Goal: Information Seeking & Learning: Learn about a topic

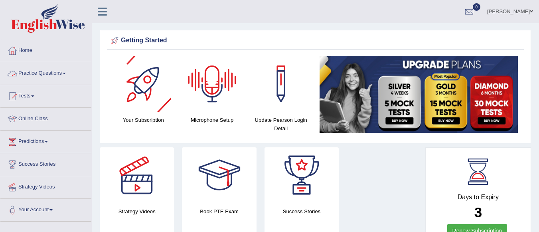
click at [58, 70] on link "Practice Questions" at bounding box center [45, 72] width 91 height 20
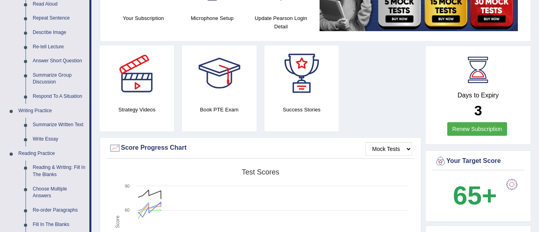
scroll to position [91, 0]
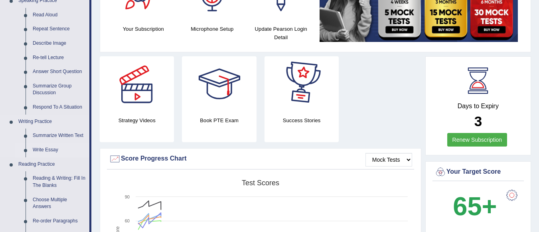
click at [50, 148] on link "Write Essay" at bounding box center [59, 150] width 60 height 14
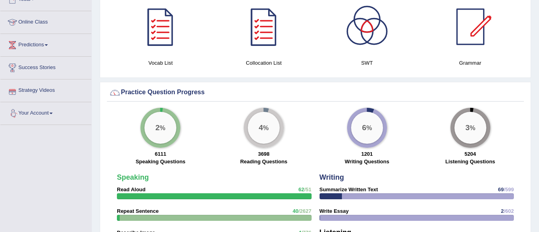
scroll to position [513, 0]
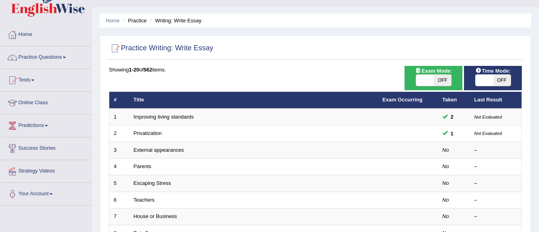
click at [173, 150] on link "External appearances" at bounding box center [159, 150] width 50 height 6
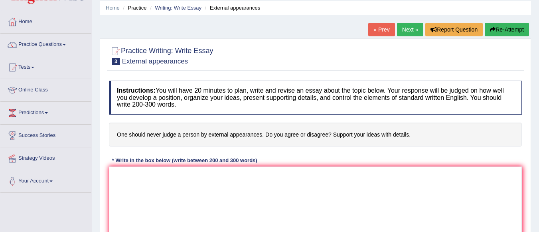
scroll to position [32, 0]
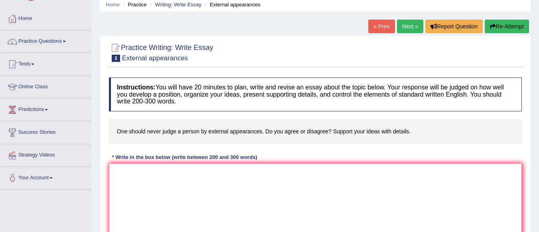
click at [140, 177] on textarea at bounding box center [315, 201] width 413 height 77
click at [150, 172] on textarea "The increasing inluence of" at bounding box center [315, 201] width 413 height 77
click at [283, 172] on textarea "The increasing of Judging people by external appearances have inluence of" at bounding box center [315, 201] width 413 height 77
click at [309, 171] on textarea "The increasing of Judging people by external appearances have influence of" at bounding box center [315, 201] width 413 height 77
click at [274, 171] on textarea "The increasing of Judging people by external appearances have influence" at bounding box center [315, 201] width 413 height 77
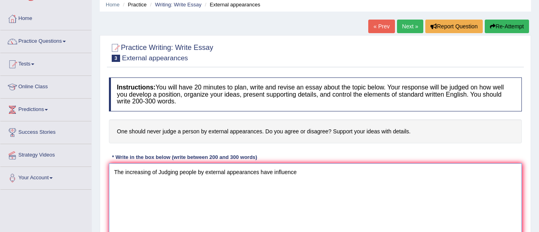
click at [303, 171] on textarea "The increasing of Judging people by external appearances have influence" at bounding box center [315, 201] width 413 height 77
click at [153, 172] on textarea "The increasing of Judging people by external appearances have influence in the …" at bounding box center [315, 201] width 413 height 77
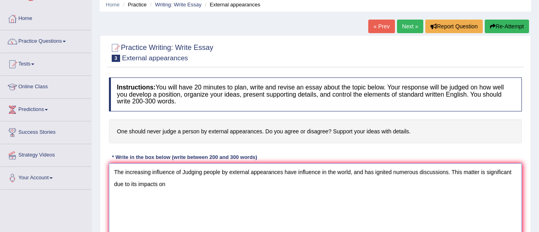
click at [297, 171] on textarea "The increasing influence of Judging people by external appearances have influen…" at bounding box center [315, 201] width 413 height 77
click at [460, 174] on textarea "The increasing influence of Judging people by external appearances have an infl…" at bounding box center [315, 201] width 413 height 77
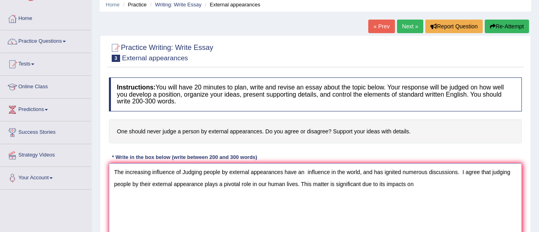
click at [418, 183] on textarea "The increasing influence of Judging people by external appearances have an infl…" at bounding box center [315, 201] width 413 height 77
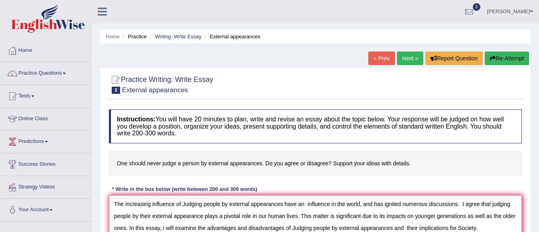
scroll to position [187, 0]
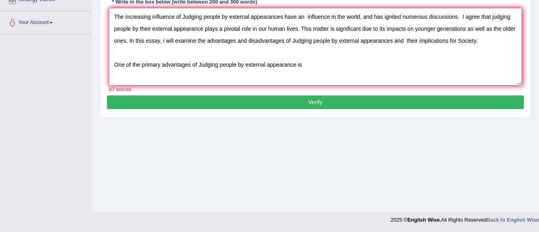
click at [307, 61] on textarea "The increasing influence of Judging people by external appearances have an infl…" at bounding box center [315, 46] width 413 height 77
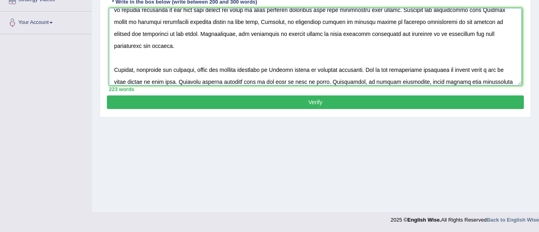
scroll to position [79, 0]
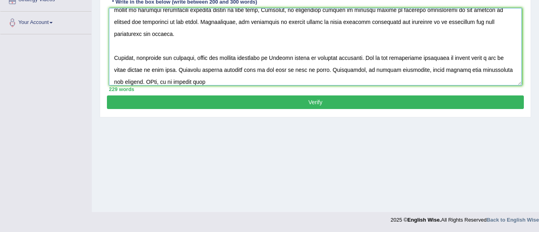
click at [153, 81] on textarea at bounding box center [315, 46] width 413 height 77
click at [203, 79] on textarea at bounding box center [315, 46] width 413 height 77
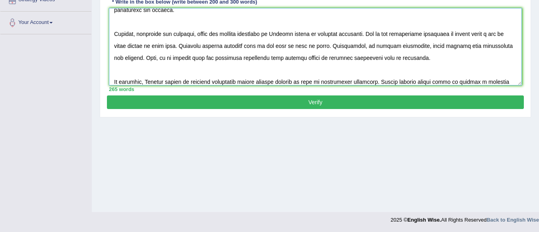
scroll to position [114, 0]
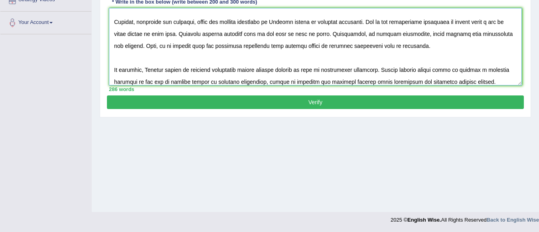
type textarea "The increasing influence of Judging people by external appearances have an infl…"
click at [254, 103] on button "Verify" at bounding box center [315, 102] width 417 height 14
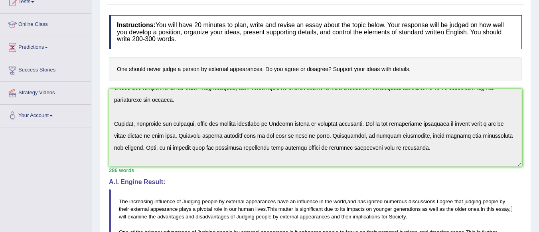
scroll to position [120, 0]
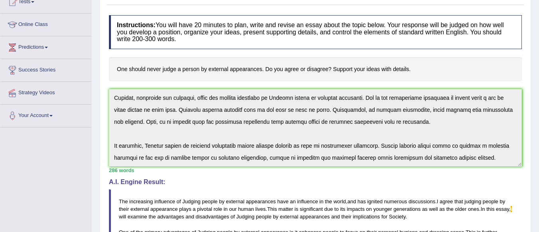
click at [538, 138] on html "Toggle navigation Home Practice Questions Speaking Practice Read Aloud Repeat S…" at bounding box center [269, 22] width 539 height 232
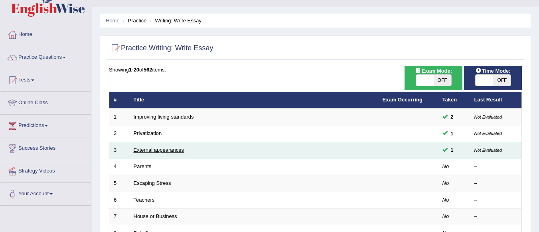
click at [159, 150] on link "External appearances" at bounding box center [159, 150] width 50 height 6
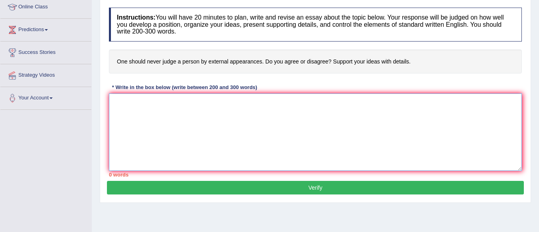
click at [125, 101] on textarea at bounding box center [315, 131] width 413 height 77
paste textarea "The increasing influence of Judging people by external appearances have an infl…"
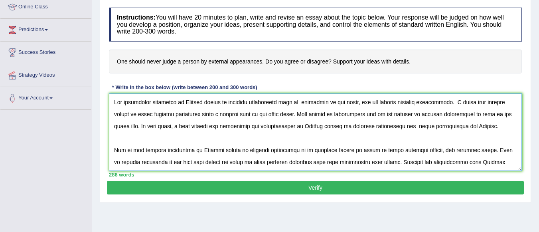
click at [179, 124] on textarea at bounding box center [315, 131] width 413 height 77
click at [296, 150] on textarea at bounding box center [315, 131] width 413 height 77
click at [310, 162] on textarea at bounding box center [315, 131] width 413 height 77
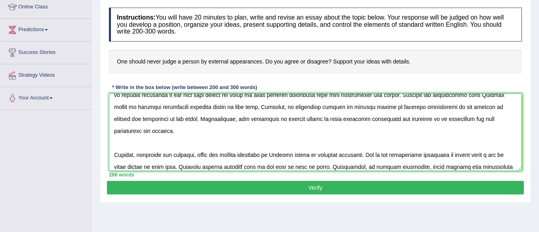
scroll to position [53, 0]
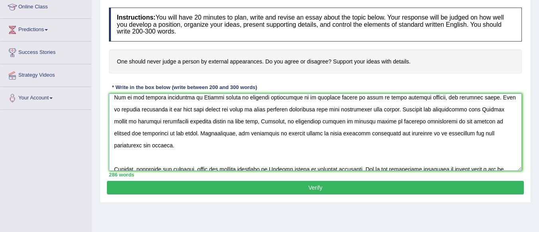
click at [499, 120] on textarea at bounding box center [315, 131] width 413 height 77
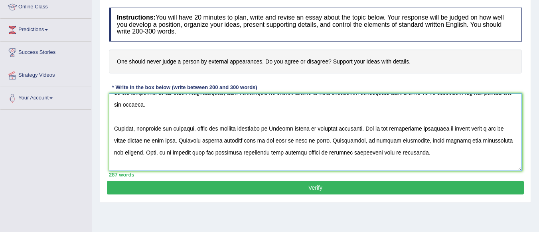
scroll to position [120, 0]
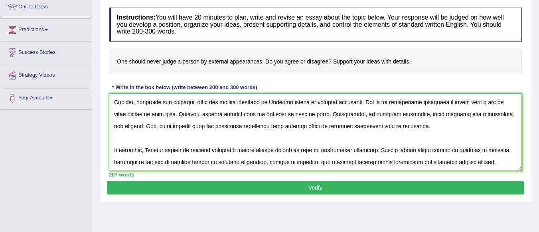
click at [311, 103] on textarea at bounding box center [315, 131] width 413 height 77
click at [369, 101] on textarea at bounding box center [315, 131] width 413 height 77
click at [244, 149] on textarea at bounding box center [315, 131] width 413 height 77
click at [302, 150] on textarea at bounding box center [315, 131] width 413 height 77
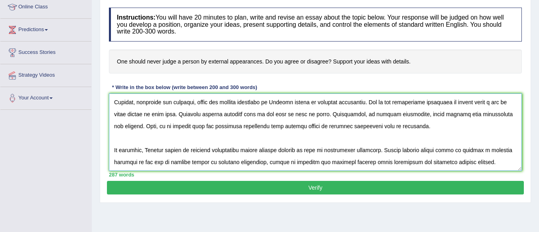
type textarea "The increasing influence of Judging people by external appearances have an infl…"
click at [311, 185] on button "Verify" at bounding box center [315, 188] width 417 height 14
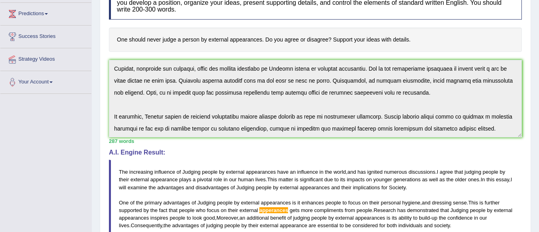
click at [514, 137] on div "Instructions: You will have 20 minutes to plan, write and revise an essay about…" at bounding box center [315, 174] width 417 height 385
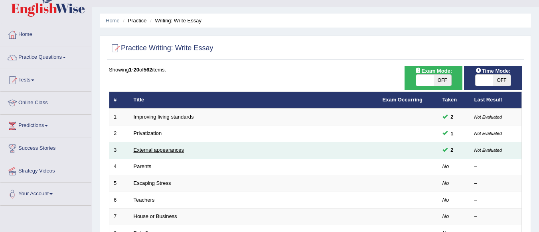
click at [169, 148] on link "External appearances" at bounding box center [159, 150] width 50 height 6
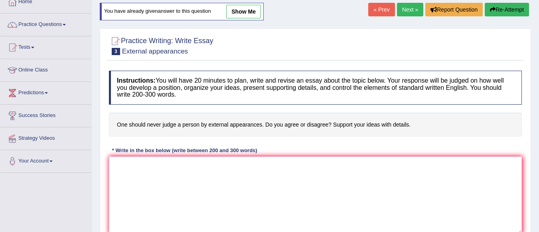
scroll to position [80, 0]
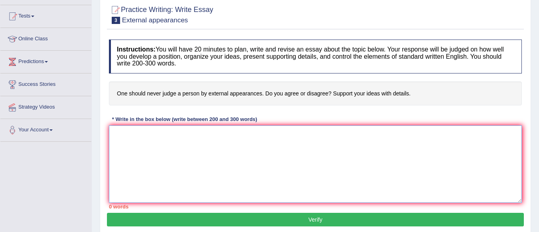
click at [121, 132] on textarea at bounding box center [315, 163] width 413 height 77
paste textarea "The increasing influence of Judging people by external appearances have an infl…"
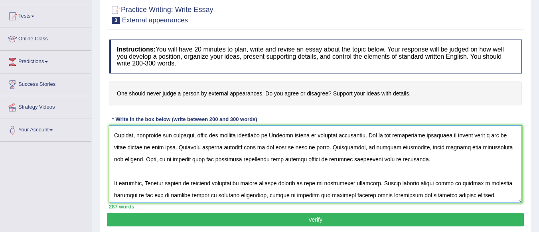
scroll to position [120, 0]
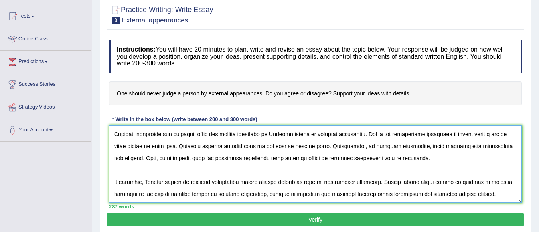
click at [227, 183] on textarea at bounding box center [315, 163] width 413 height 77
click at [267, 194] on textarea at bounding box center [315, 163] width 413 height 77
click at [374, 158] on textarea at bounding box center [315, 163] width 413 height 77
type textarea "The increasing influence of Judging people by external appearances have an infl…"
click at [287, 217] on button "Verify" at bounding box center [315, 220] width 417 height 14
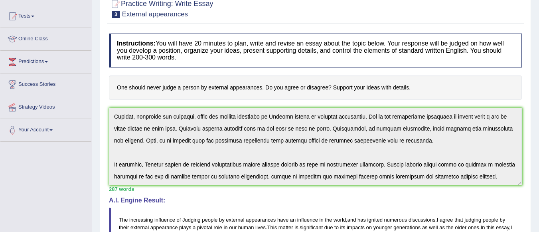
scroll to position [282, 0]
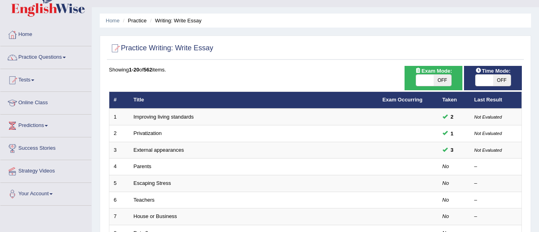
scroll to position [64, 0]
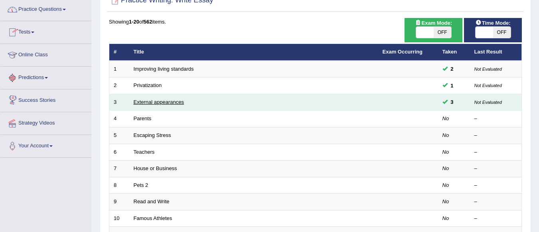
click at [175, 101] on link "External appearances" at bounding box center [159, 102] width 50 height 6
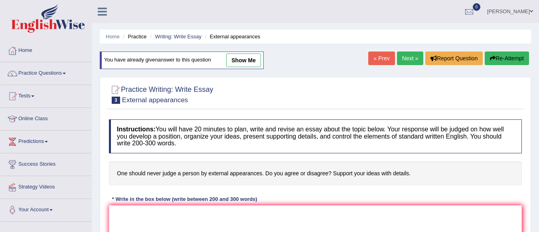
click at [246, 61] on link "show me" at bounding box center [243, 60] width 35 height 14
type textarea "The increasing influence of Judging people by external appearances have an infl…"
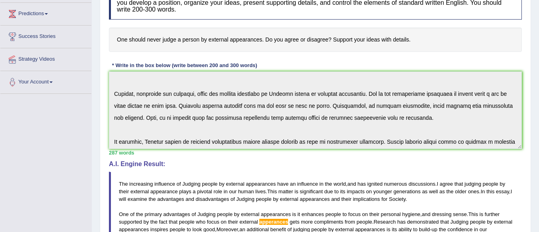
scroll to position [120, 0]
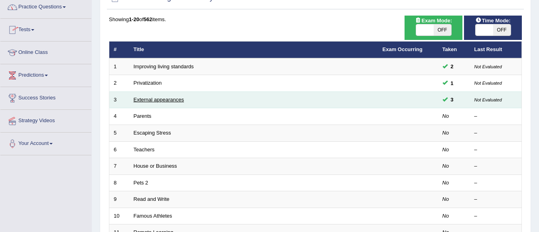
click at [175, 99] on link "External appearances" at bounding box center [159, 100] width 50 height 6
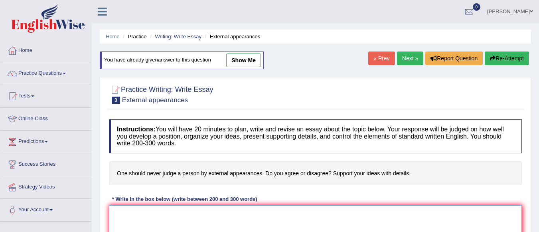
paste textarea "The increasing influence of Judging people by external appearances have an infl…"
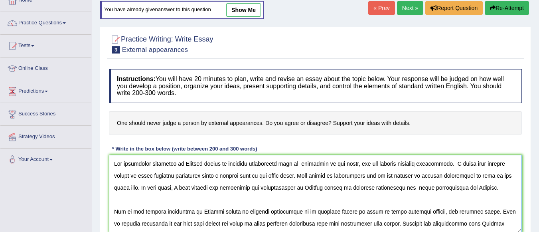
click at [408, 187] on textarea at bounding box center [315, 193] width 413 height 77
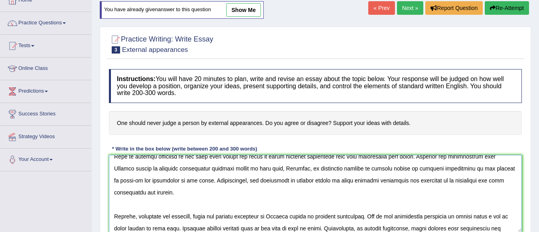
scroll to position [17, 0]
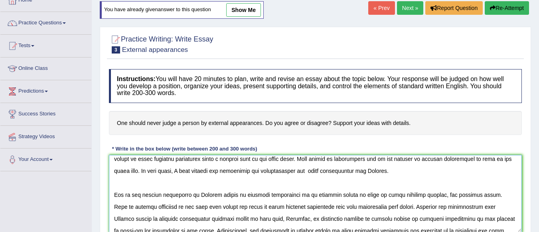
click at [457, 220] on textarea at bounding box center [315, 193] width 413 height 77
click at [451, 221] on textarea at bounding box center [315, 193] width 413 height 77
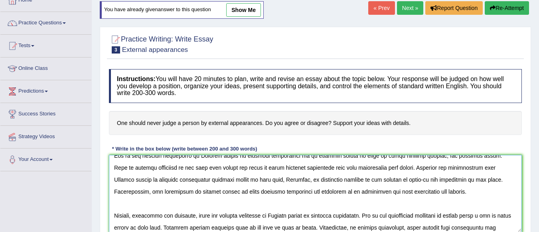
scroll to position [84, 0]
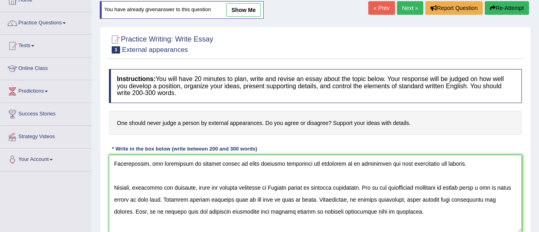
click at [238, 186] on textarea at bounding box center [315, 193] width 413 height 77
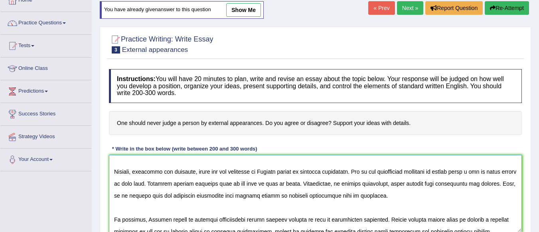
scroll to position [108, 0]
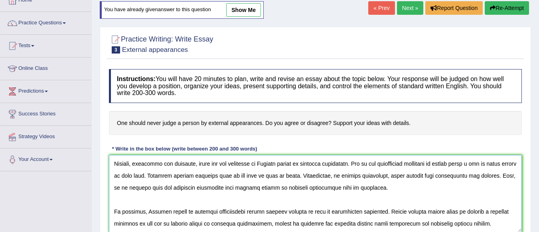
click at [242, 213] on textarea at bounding box center [315, 193] width 413 height 77
click at [272, 224] on textarea at bounding box center [315, 193] width 413 height 77
type textarea "The increasing influence of Judging people by external appearances have an infl…"
click at [538, 194] on div "Home Practice Writing: Write Essay External appearances You have already given …" at bounding box center [315, 149] width 447 height 399
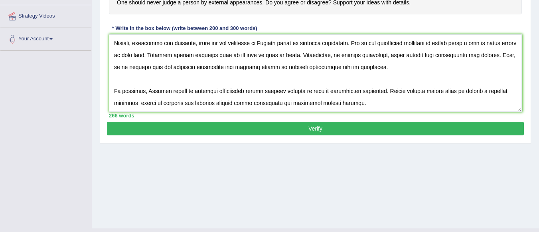
scroll to position [187, 0]
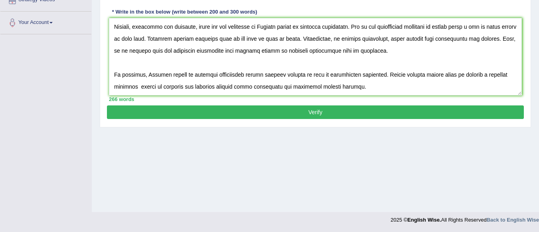
click at [307, 109] on button "Verify" at bounding box center [315, 112] width 417 height 14
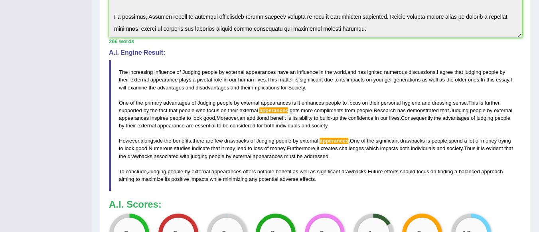
scroll to position [226, 0]
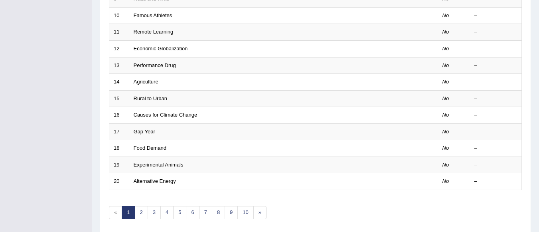
scroll to position [296, 0]
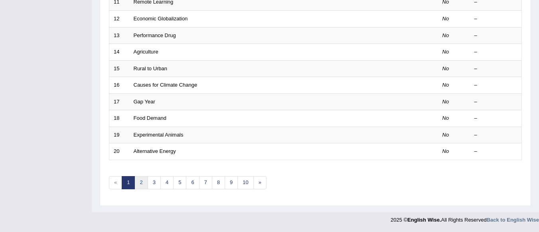
click at [144, 180] on link "2" at bounding box center [140, 182] width 13 height 13
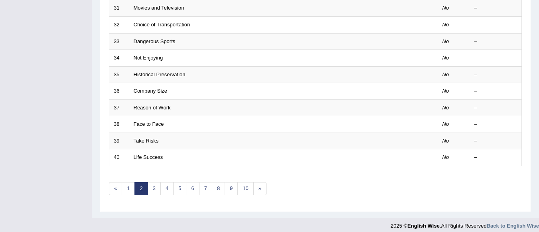
scroll to position [296, 0]
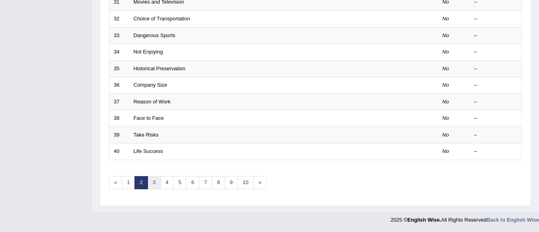
click at [155, 182] on link "3" at bounding box center [154, 182] width 13 height 13
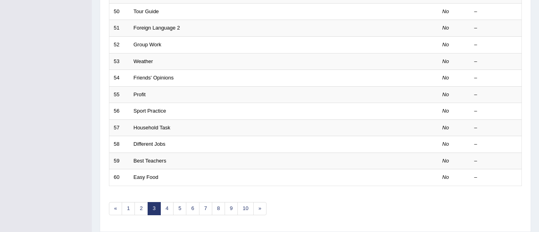
scroll to position [296, 0]
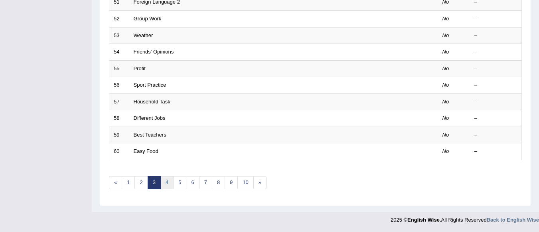
click at [166, 179] on link "4" at bounding box center [166, 182] width 13 height 13
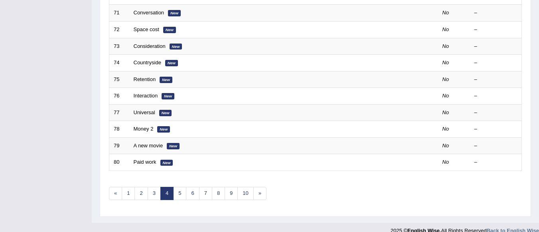
scroll to position [287, 0]
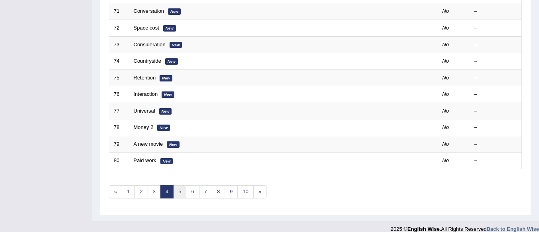
click at [178, 189] on link "5" at bounding box center [179, 191] width 13 height 13
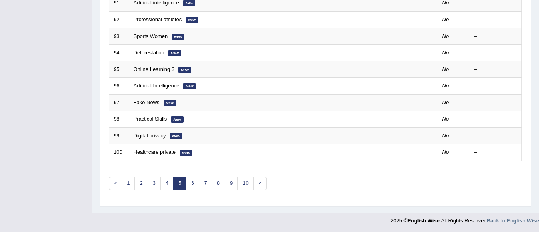
scroll to position [296, 0]
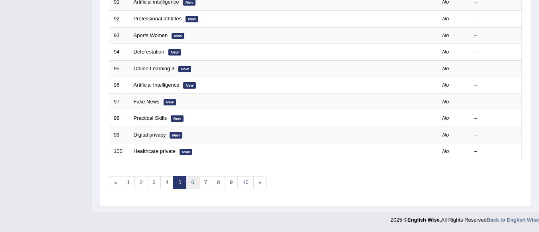
click at [193, 181] on link "6" at bounding box center [192, 182] width 13 height 13
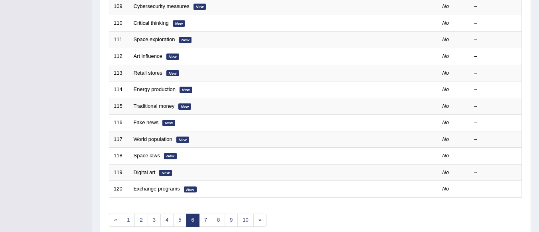
scroll to position [296, 0]
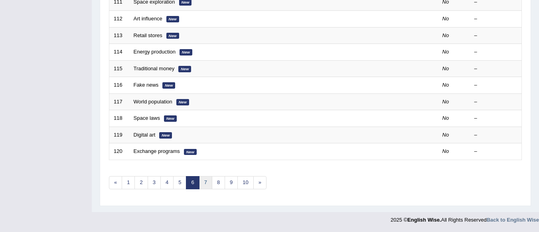
click at [206, 181] on link "7" at bounding box center [205, 182] width 13 height 13
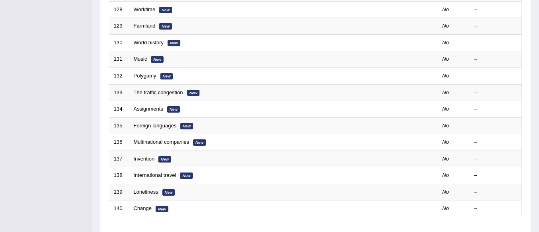
scroll to position [296, 0]
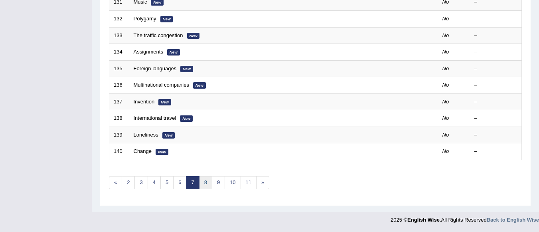
click at [205, 183] on link "8" at bounding box center [205, 182] width 13 height 13
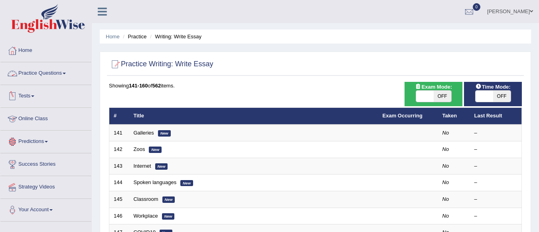
click at [36, 71] on link "Practice Questions" at bounding box center [45, 72] width 91 height 20
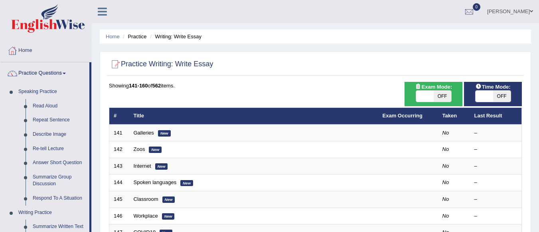
scroll to position [203, 0]
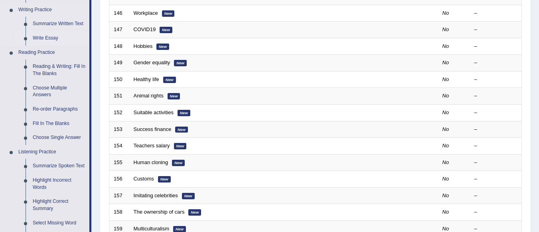
click at [49, 37] on link "Write Essay" at bounding box center [59, 38] width 60 height 14
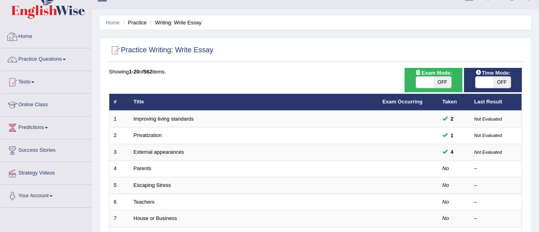
scroll to position [62, 0]
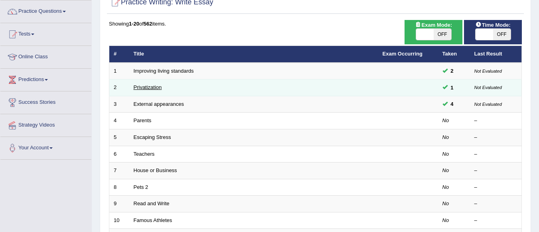
click at [158, 87] on link "Privatization" at bounding box center [148, 87] width 28 height 6
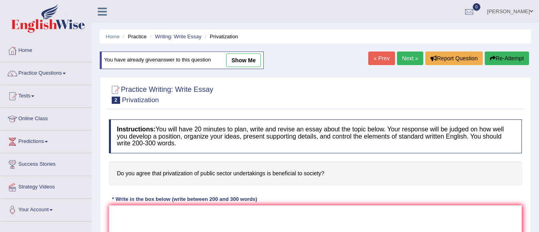
click at [251, 56] on link "show me" at bounding box center [243, 60] width 35 height 14
type textarea "The increasing influence of Privatization on our lives has ignited numerous dis…"
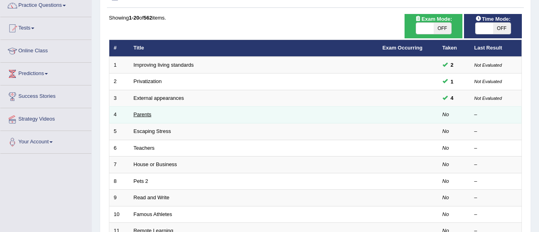
click at [147, 115] on link "Parents" at bounding box center [143, 114] width 18 height 6
